Goal: Information Seeking & Learning: Check status

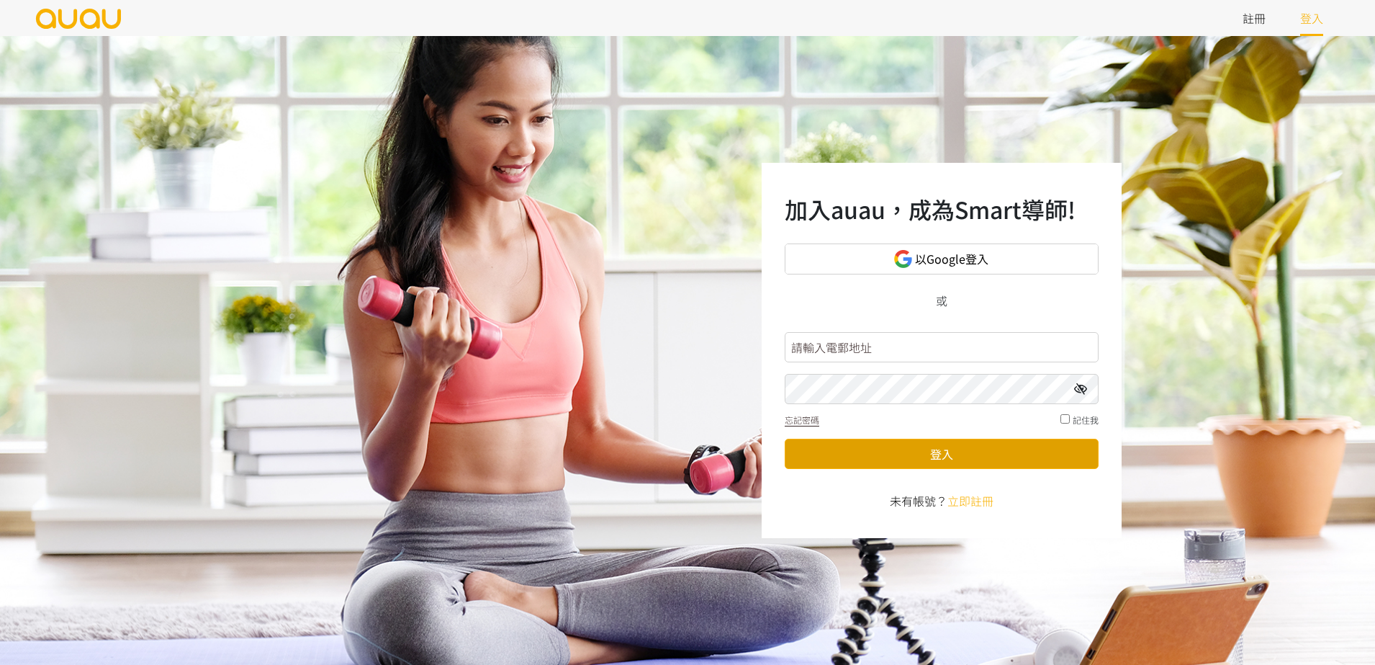
type input "inspirehk@outlook.com"
click at [998, 441] on button "登入" at bounding box center [942, 453] width 314 height 30
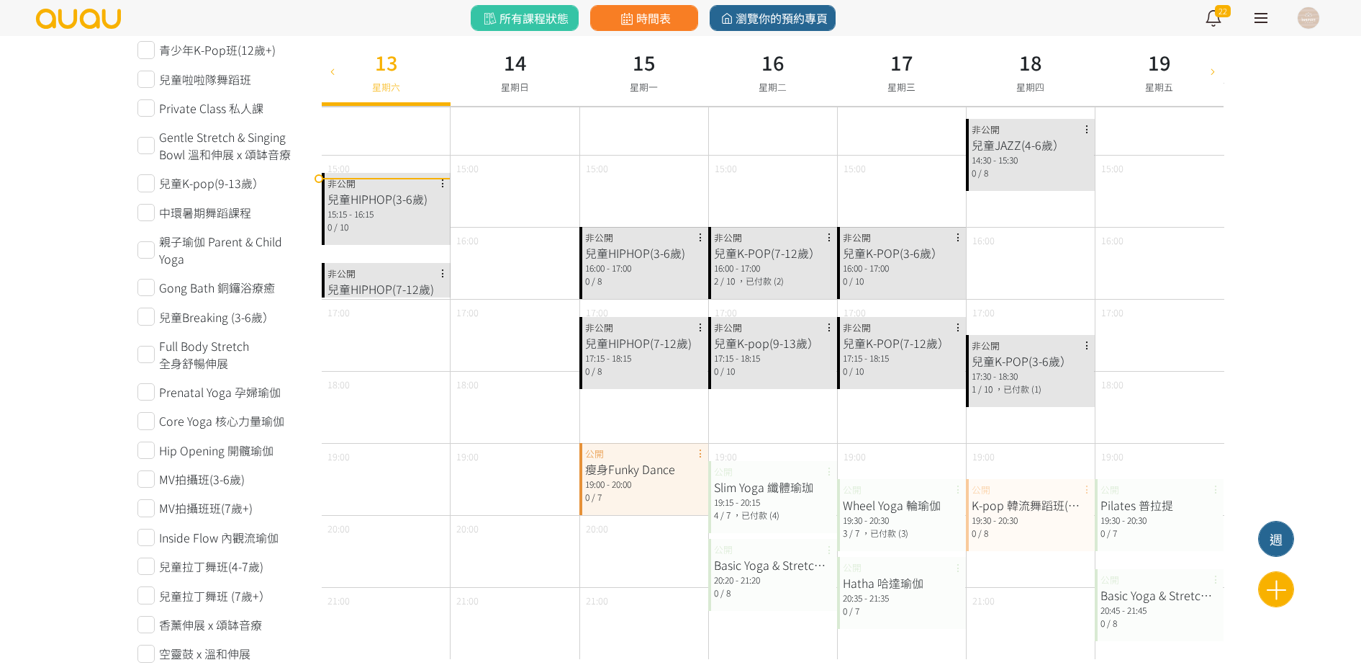
scroll to position [450, 0]
click at [407, 296] on div "兒童HIPHOP(7-12歲)" at bounding box center [386, 287] width 117 height 17
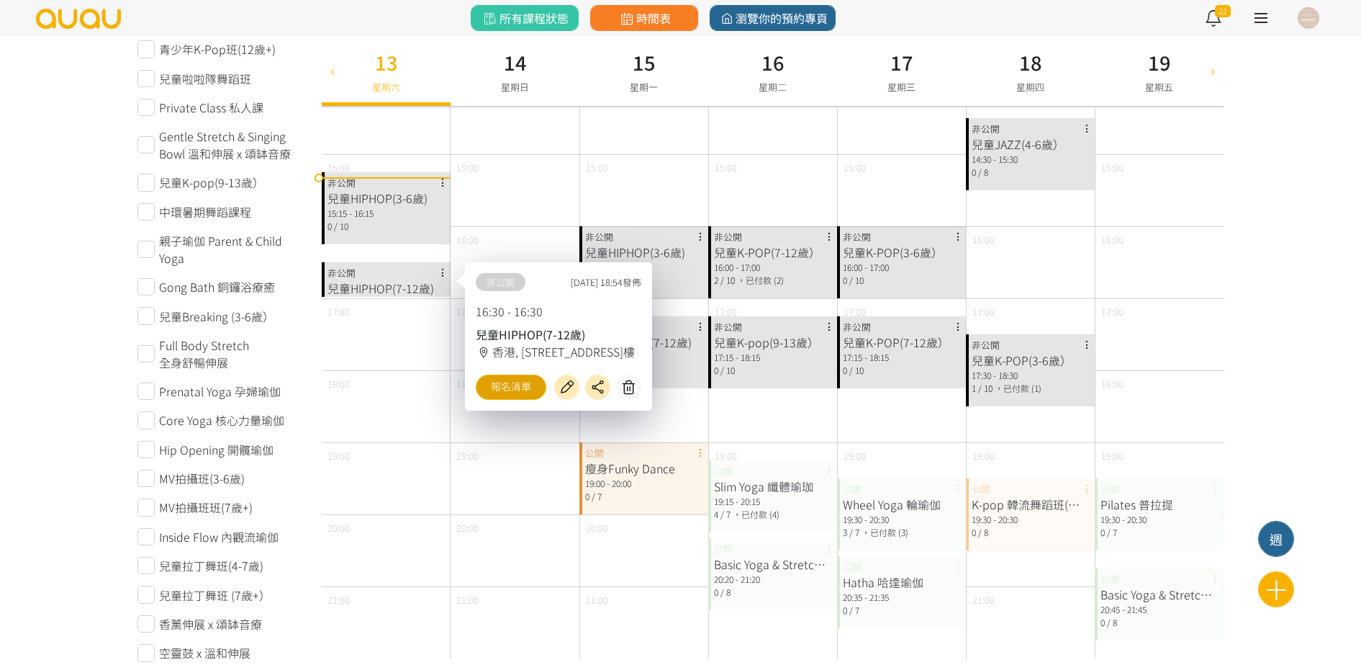
click at [510, 395] on link "報名清單" at bounding box center [511, 386] width 71 height 25
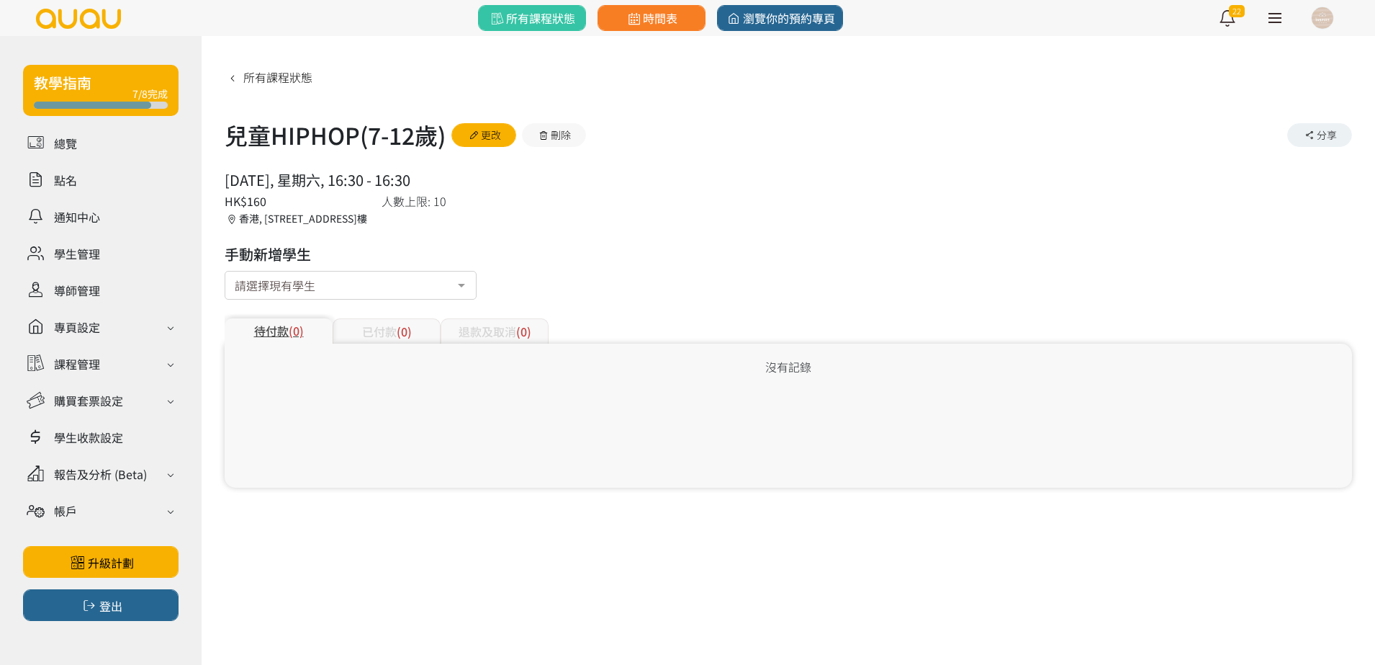
click at [379, 336] on div "已付款 (0)" at bounding box center [387, 330] width 108 height 25
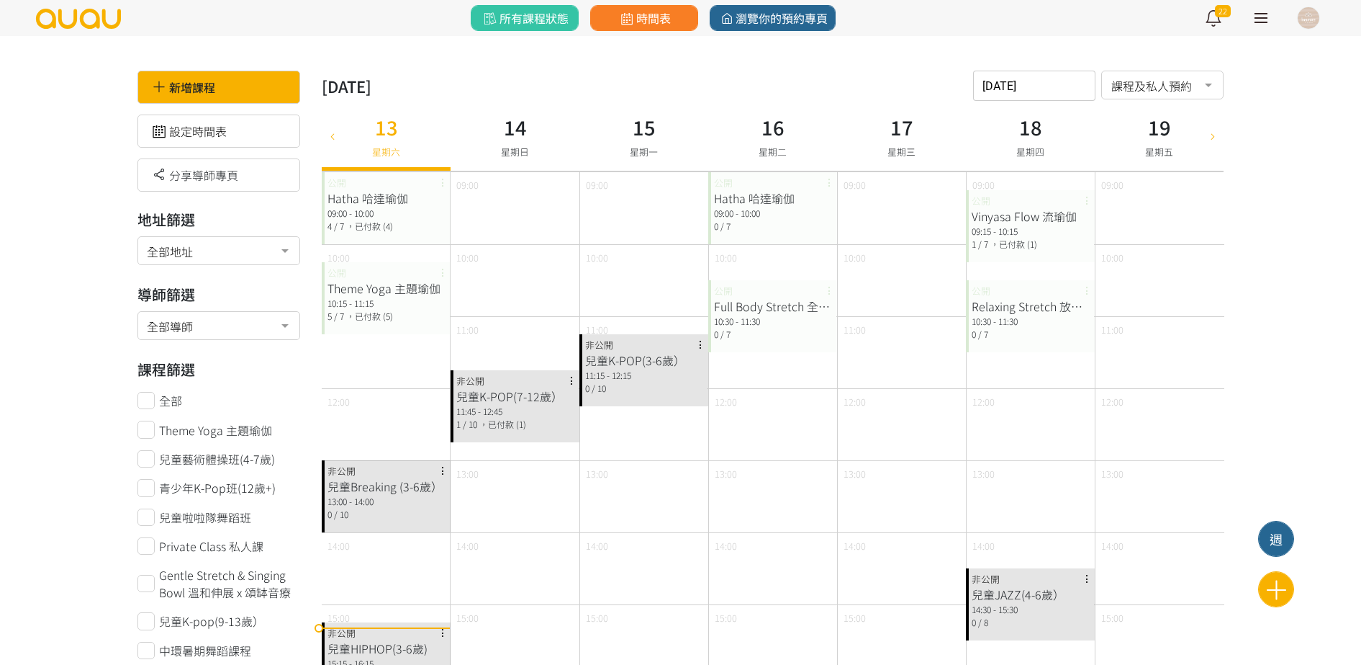
scroll to position [450, 0]
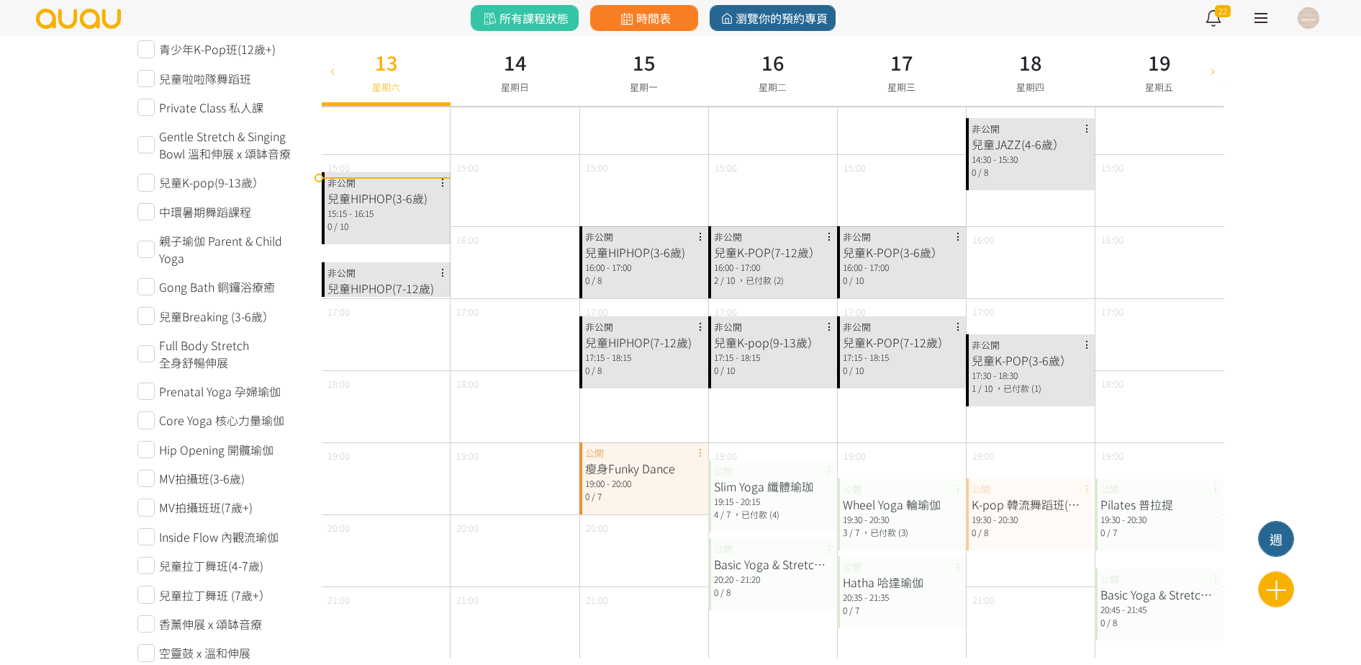
click at [356, 202] on div "兒童HIPHOP(3-6歲)" at bounding box center [386, 197] width 117 height 17
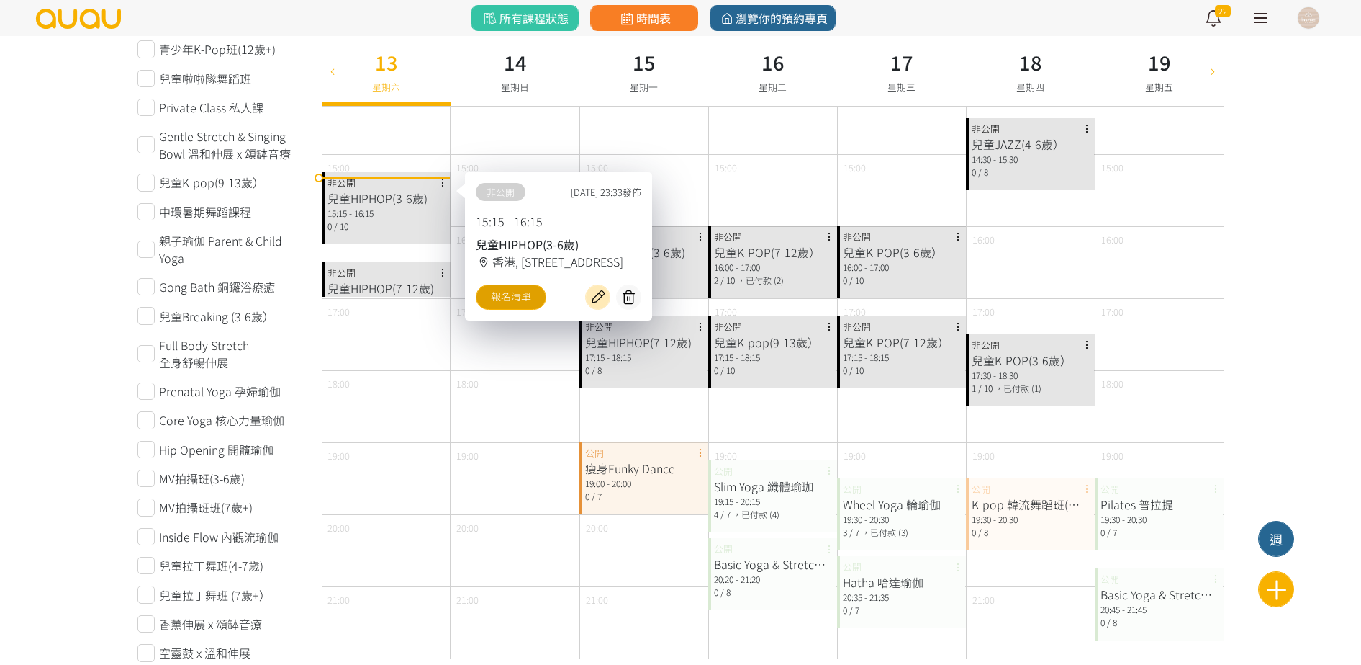
click at [521, 309] on link "報名清單" at bounding box center [511, 296] width 71 height 25
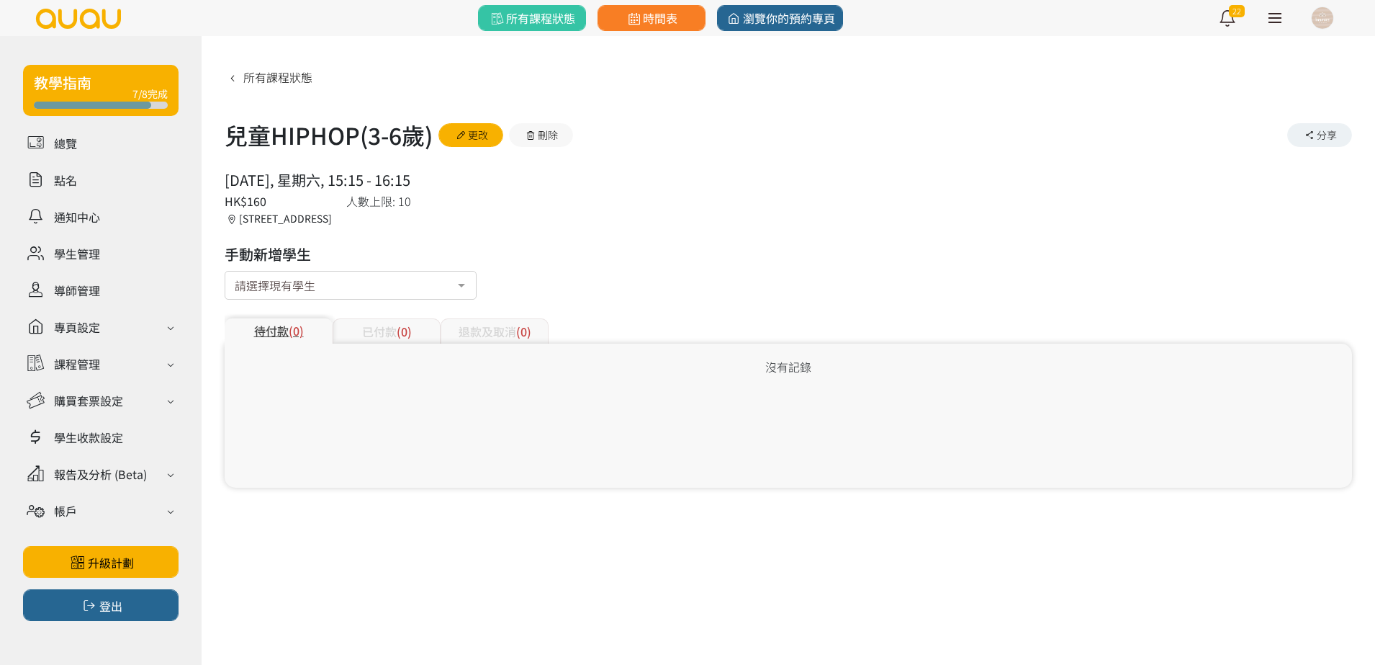
click at [433, 337] on div "已付款 (0)" at bounding box center [387, 330] width 108 height 25
click at [486, 323] on div "退款及取消 (0)" at bounding box center [495, 330] width 108 height 25
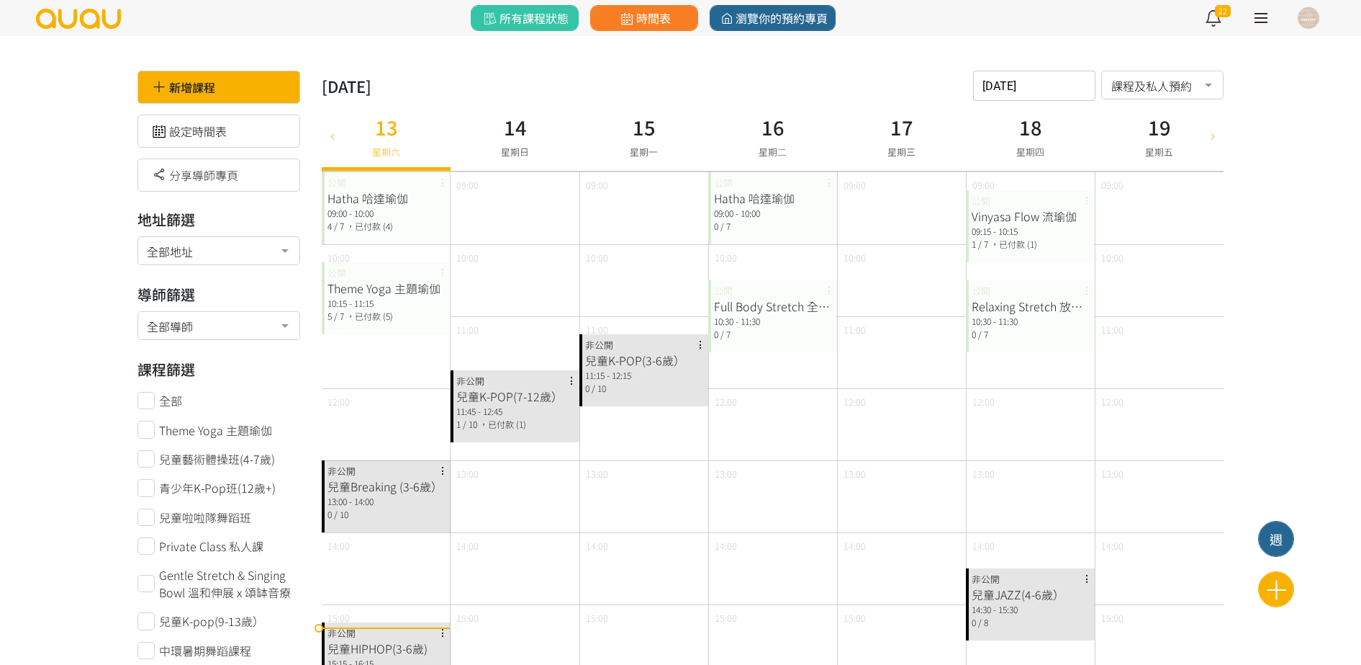
scroll to position [450, 0]
